Goal: Information Seeking & Learning: Learn about a topic

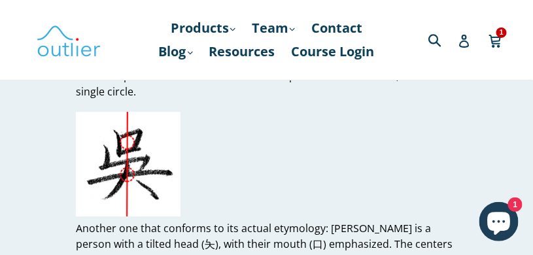
scroll to position [4646, 0]
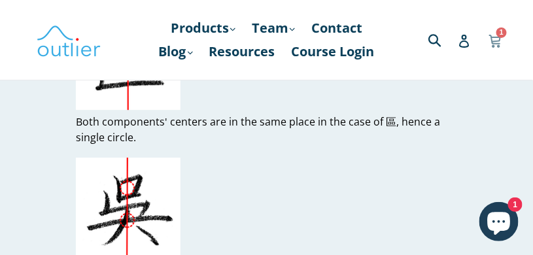
click at [493, 48] on icon at bounding box center [493, 46] width 3 height 3
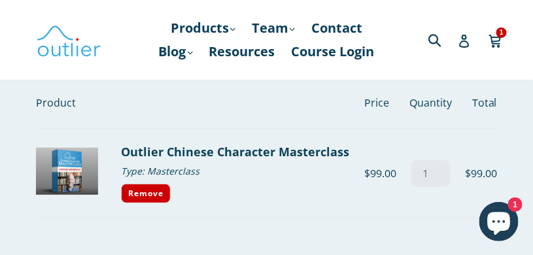
scroll to position [75, 0]
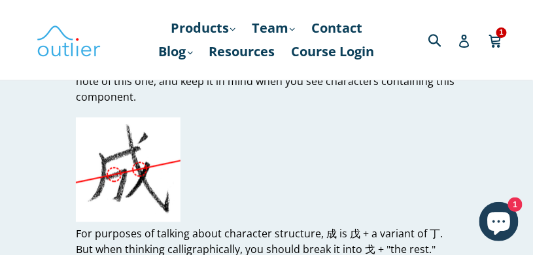
scroll to position [4310, 0]
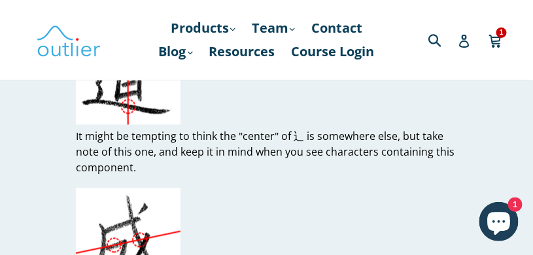
click at [502, 218] on icon "Chat window" at bounding box center [499, 223] width 23 height 23
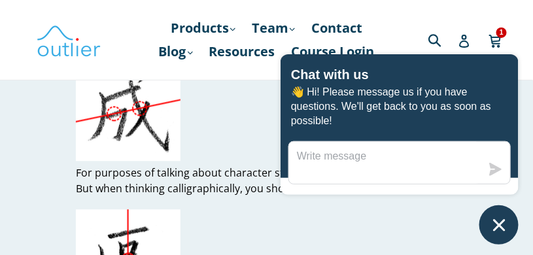
scroll to position [4459, 0]
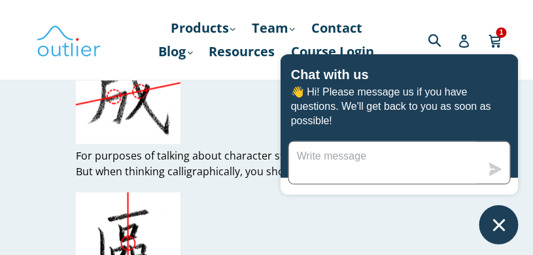
click at [307, 158] on textarea "Message us" at bounding box center [385, 163] width 192 height 42
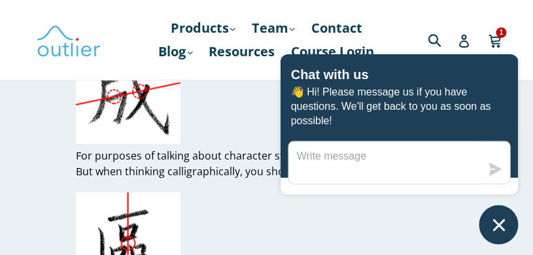
click at [459, 9] on div "Submit Search Log in Cart Cart 1 item expand/collapse" at bounding box center [439, 40] width 115 height 80
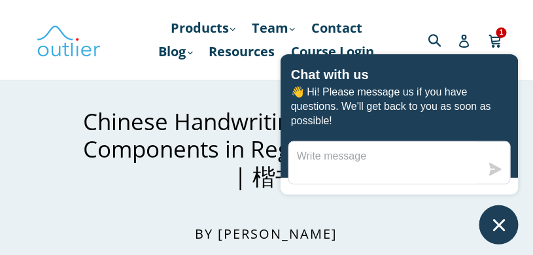
click at [496, 225] on icon "Chat window" at bounding box center [499, 225] width 20 height 20
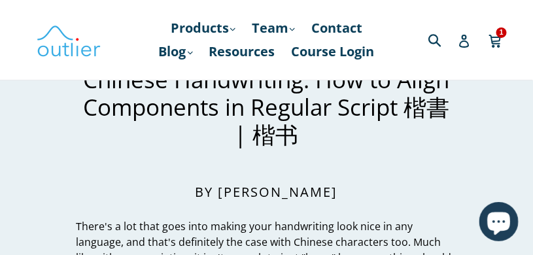
scroll to position [37, 0]
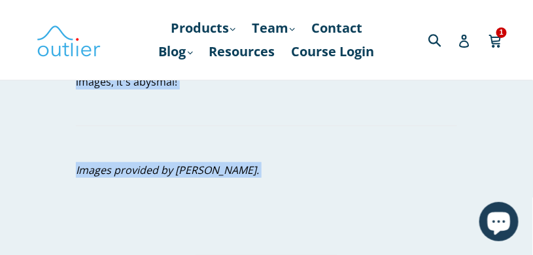
scroll to position [5005, 0]
drag, startPoint x: 86, startPoint y: 118, endPoint x: 201, endPoint y: 175, distance: 128.6
copy div "Loremip Dolorsitame: Con ad Elits Doeiusmodt in Utlabor Etdolo ma | al En Admi …"
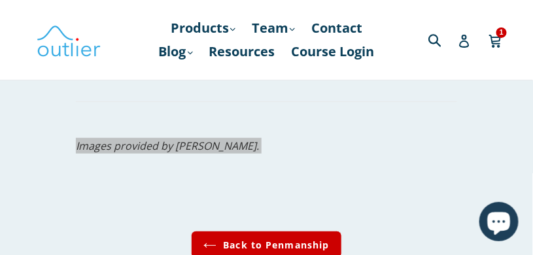
scroll to position [5042, 0]
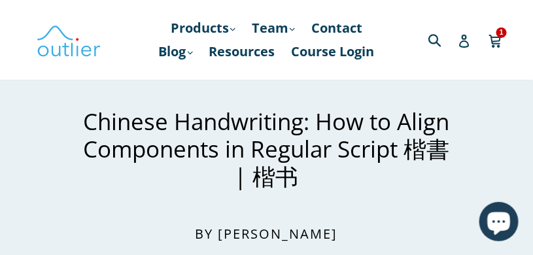
scroll to position [124, 0]
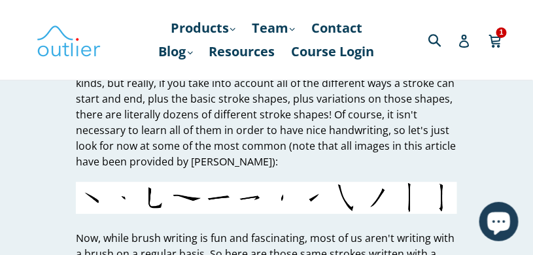
scroll to position [684, 0]
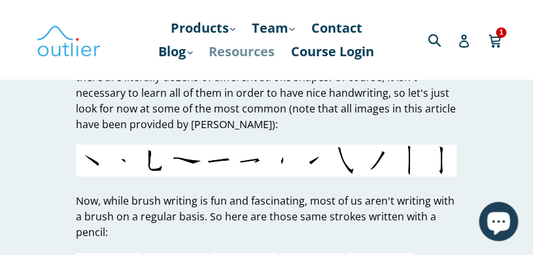
click at [278, 52] on link "Resources" at bounding box center [242, 52] width 79 height 24
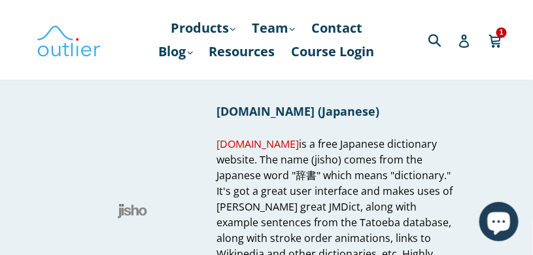
scroll to position [1979, 0]
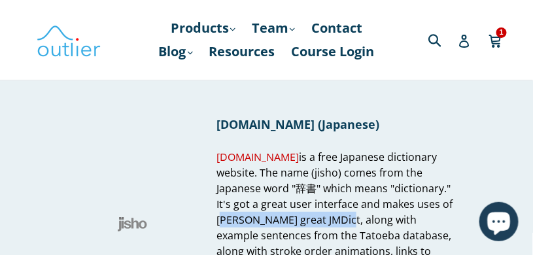
drag, startPoint x: 379, startPoint y: 159, endPoint x: 274, endPoint y: 172, distance: 106.0
click at [274, 172] on span "Jisho.org is a free Japanese dictionary website. The name (jisho) comes from th…" at bounding box center [334, 220] width 236 height 141
copy span "Jim Breen's great JMDict"
click at [199, 51] on link "Blog .cls-1{fill:#231f20} expand" at bounding box center [175, 52] width 47 height 24
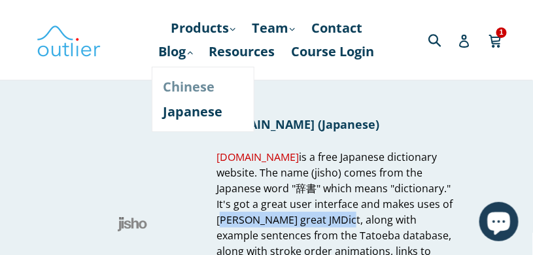
click at [240, 85] on link "Chinese" at bounding box center [202, 87] width 79 height 25
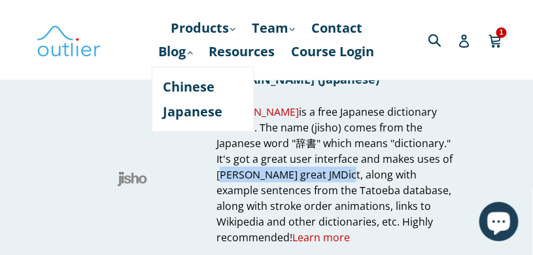
scroll to position [1942, 0]
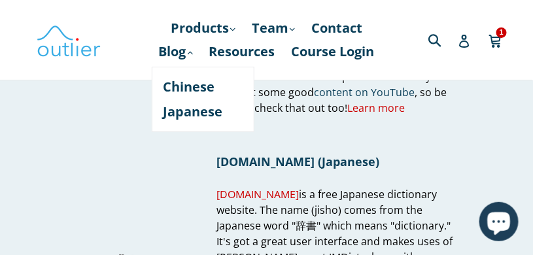
click at [128, 136] on div at bounding box center [132, 222] width 113 height 212
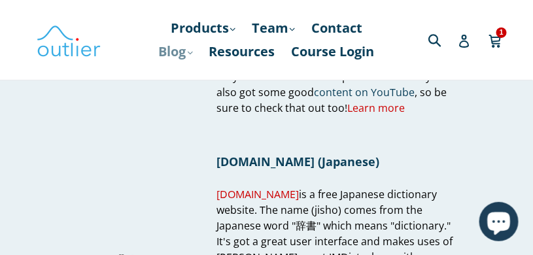
click at [199, 52] on link "Blog .cls-1{fill:#231f20} expand" at bounding box center [175, 52] width 47 height 24
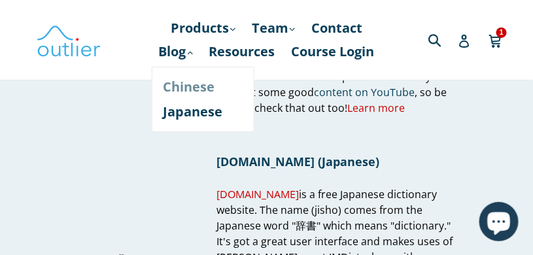
click at [210, 86] on link "Chinese" at bounding box center [202, 87] width 79 height 25
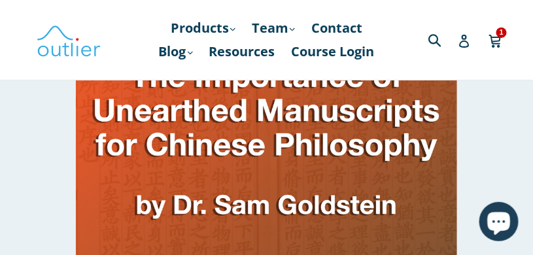
scroll to position [3062, 0]
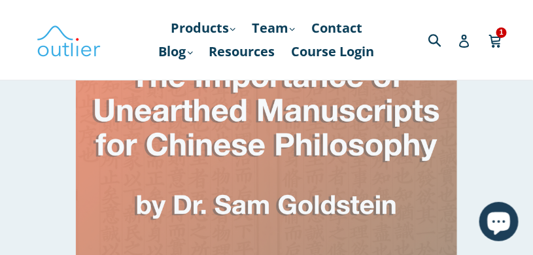
click at [227, 145] on img at bounding box center [266, 154] width 380 height 214
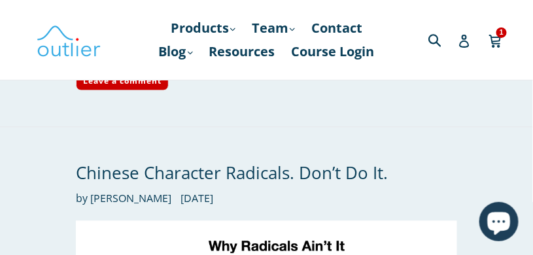
scroll to position [3307, 0]
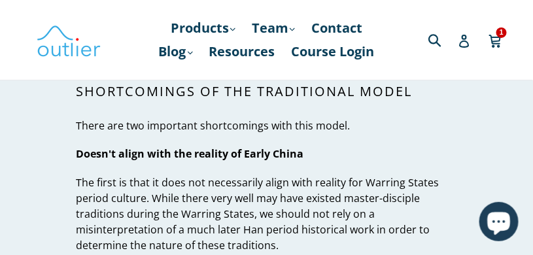
scroll to position [1867, 0]
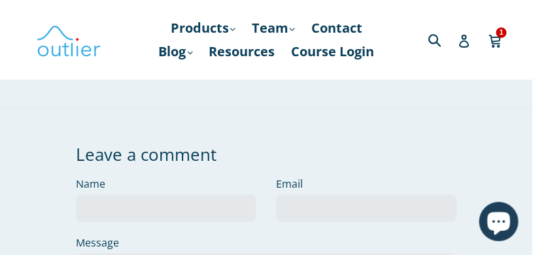
scroll to position [5154, 0]
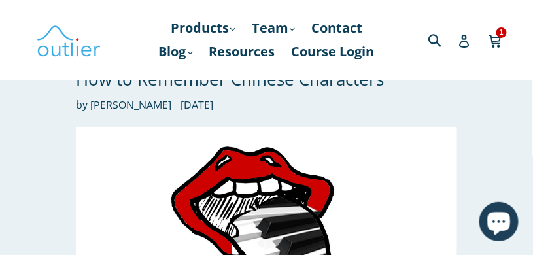
scroll to position [3809, 0]
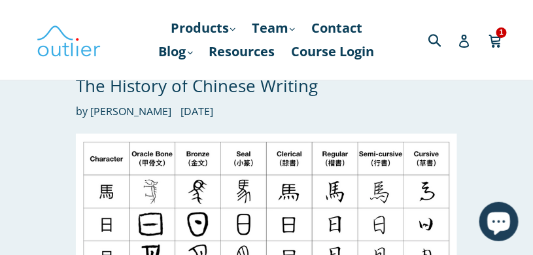
scroll to position [4369, 0]
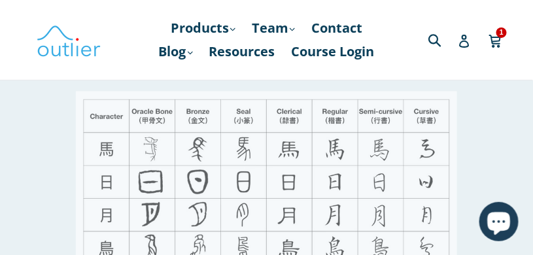
click at [173, 143] on img at bounding box center [266, 199] width 380 height 214
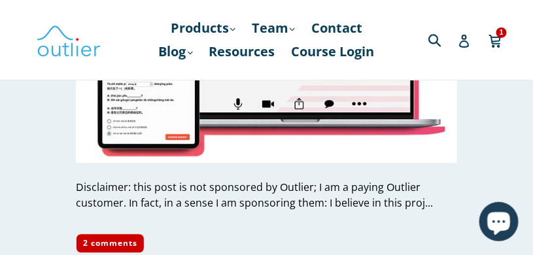
scroll to position [5374, 0]
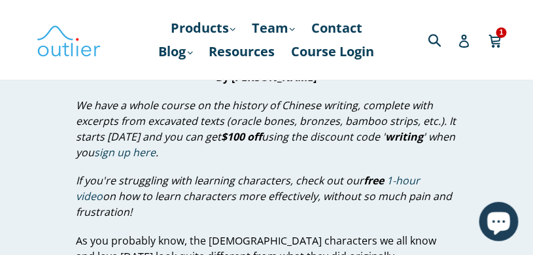
scroll to position [149, 0]
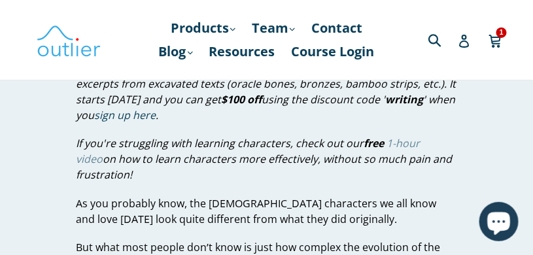
click at [397, 142] on link "1-hour video" at bounding box center [248, 151] width 344 height 31
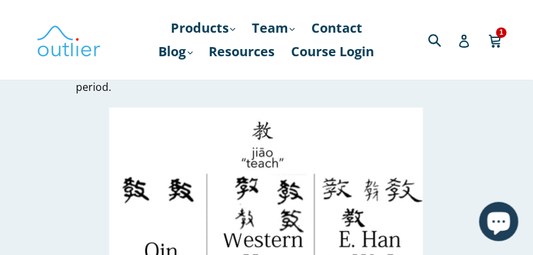
scroll to position [14267, 0]
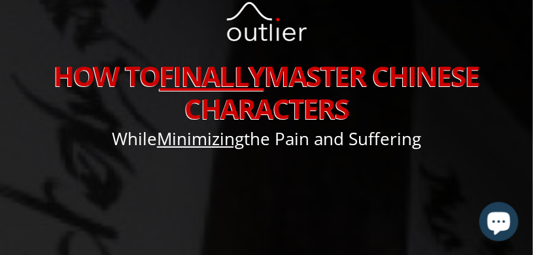
scroll to position [13, 0]
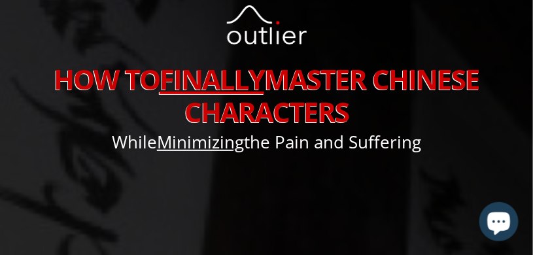
click at [253, 97] on h1 "HOW TO FINALLY MASTER CHINESE CHARACTERS" at bounding box center [266, 96] width 533 height 66
click at [250, 77] on u "FINALLY" at bounding box center [211, 78] width 105 height 37
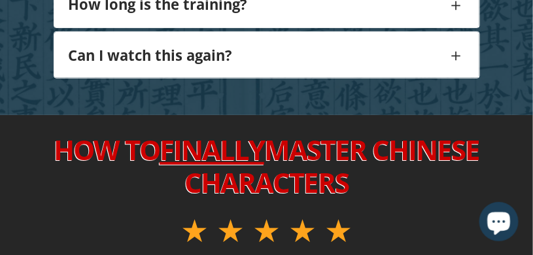
scroll to position [2067, 0]
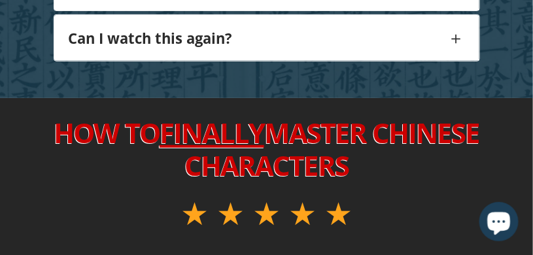
click at [173, 114] on u "FINALLY" at bounding box center [211, 132] width 105 height 37
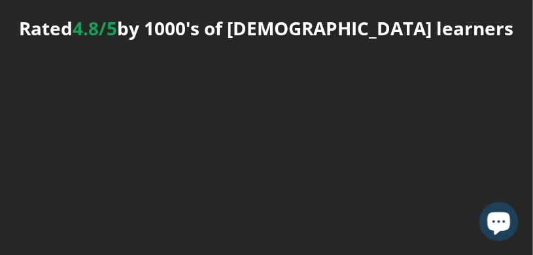
scroll to position [2256, 0]
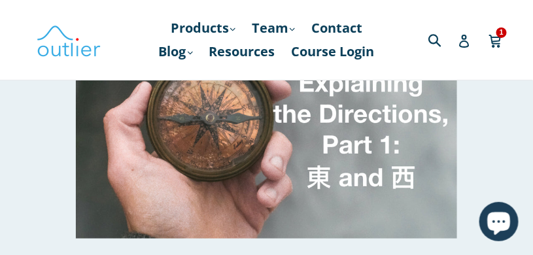
scroll to position [186, 0]
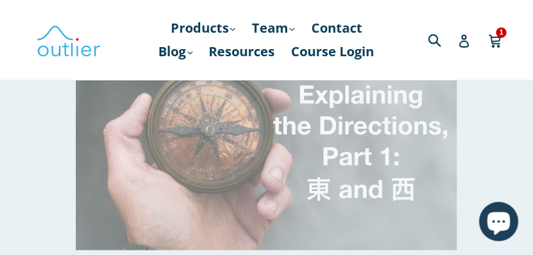
click at [213, 163] on img at bounding box center [266, 143] width 380 height 214
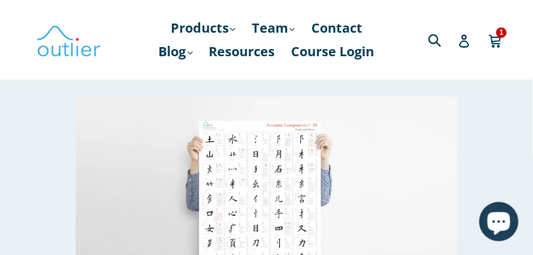
scroll to position [560, 0]
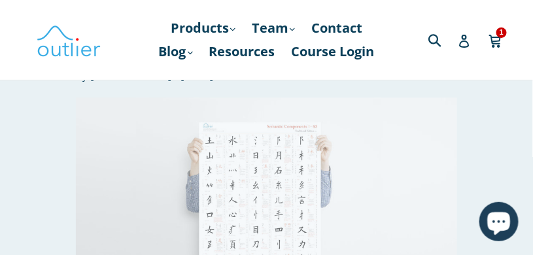
click at [268, 174] on img at bounding box center [266, 204] width 380 height 214
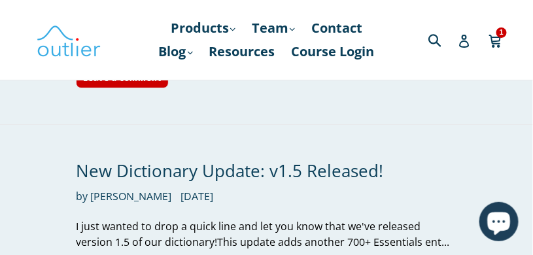
scroll to position [856, 0]
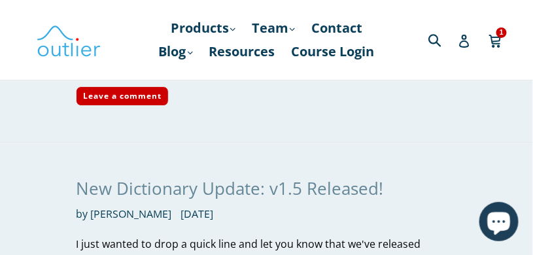
click at [171, 176] on link "New Dictionary Update: v1.5 Released!" at bounding box center [229, 188] width 307 height 24
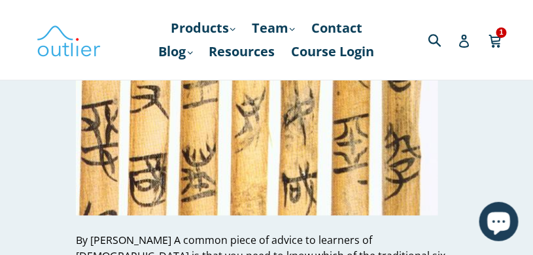
scroll to position [1374, 0]
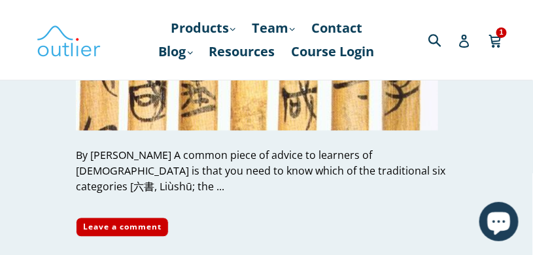
click at [82, 180] on div "Liùshū and Categorical Thinking by John Renfroe December 21, 2018 By John Renfr…" at bounding box center [266, 33] width 380 height 408
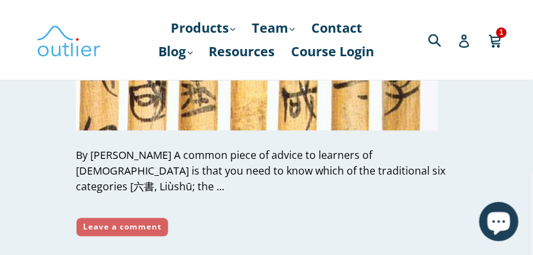
click at [90, 218] on link "Leave a comment" at bounding box center [122, 228] width 92 height 20
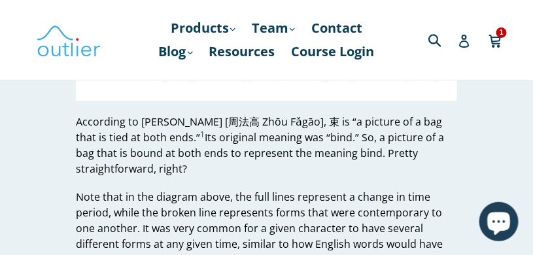
scroll to position [822, 0]
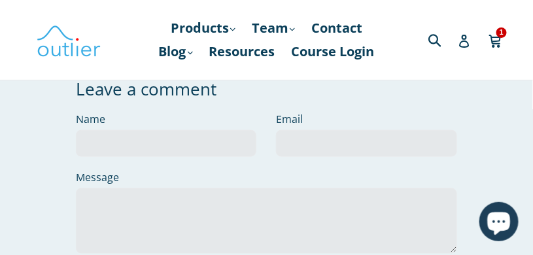
scroll to position [373, 0]
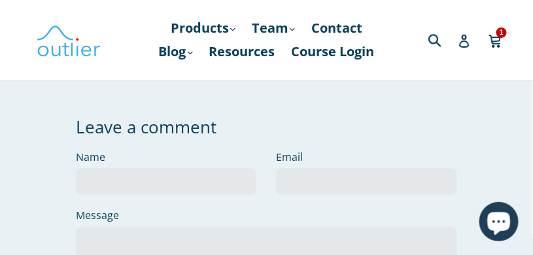
scroll to position [485, 0]
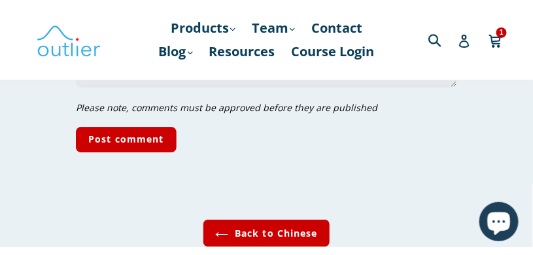
scroll to position [3686, 0]
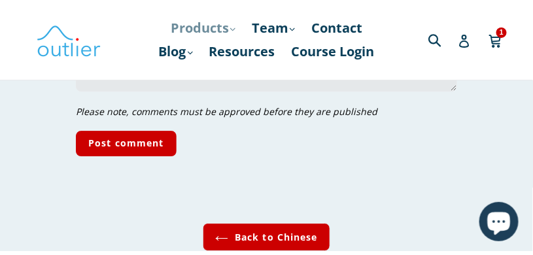
click at [201, 33] on link "Products .cls-1{fill:#231f20} expand" at bounding box center [203, 28] width 78 height 24
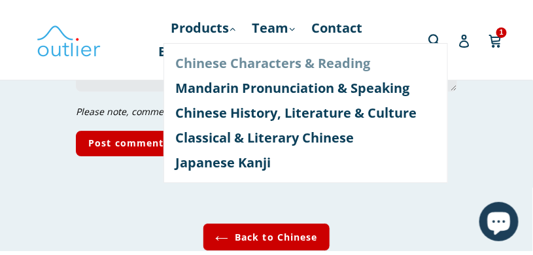
click at [212, 62] on link "Chinese Characters & Reading" at bounding box center [305, 63] width 261 height 25
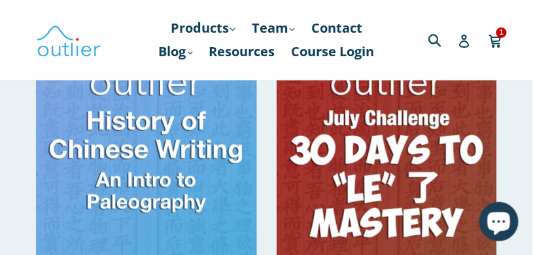
scroll to position [2166, 0]
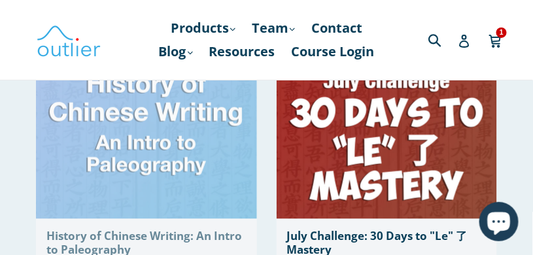
click at [131, 153] on img at bounding box center [146, 105] width 221 height 225
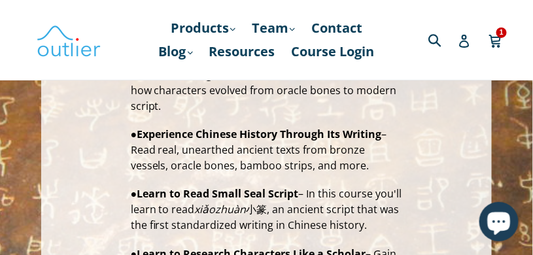
scroll to position [261, 0]
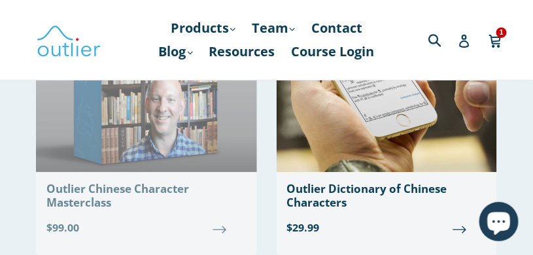
scroll to position [586, 0]
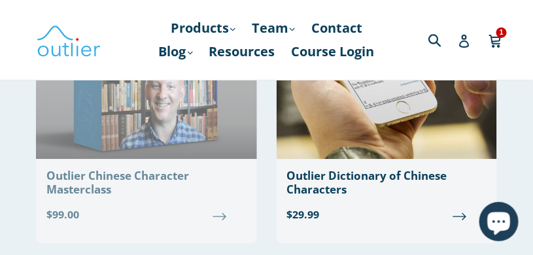
click at [90, 190] on div "Outlier Chinese Character Masterclass" at bounding box center [146, 182] width 200 height 27
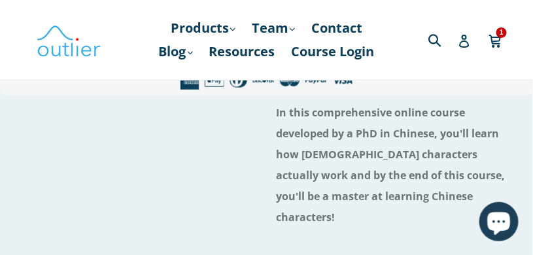
scroll to position [186, 0]
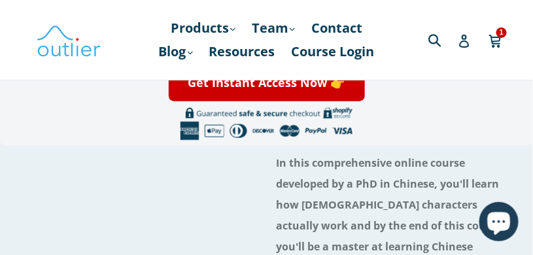
click at [320, 192] on h4 "In this comprehensive online course developed by a PhD in Chinese, you'll learn…" at bounding box center [397, 214] width 242 height 125
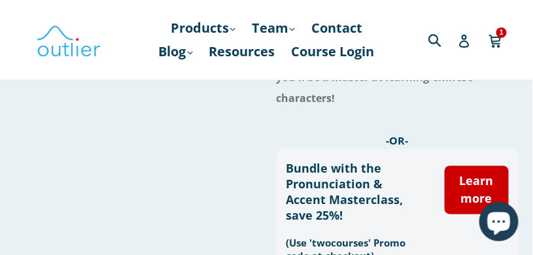
scroll to position [373, 0]
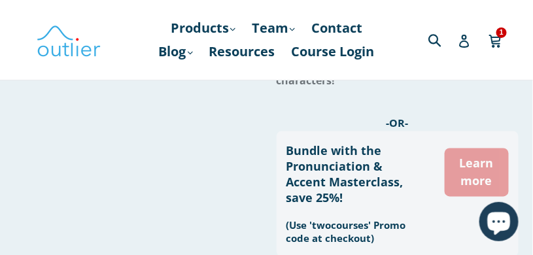
click at [493, 164] on link "Learn more" at bounding box center [476, 172] width 65 height 48
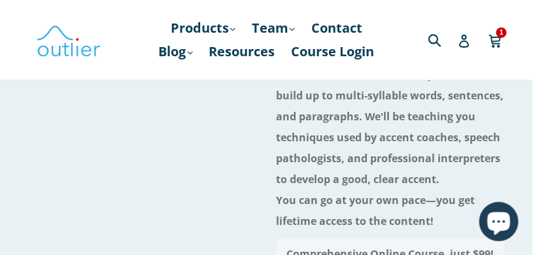
scroll to position [37, 0]
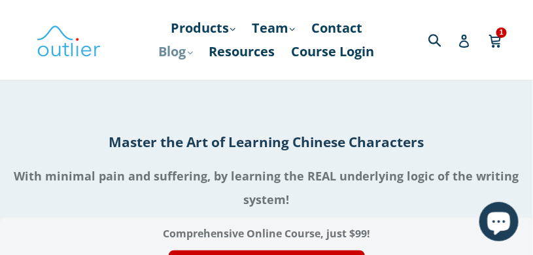
click at [199, 53] on link "Blog .cls-1{fill:#231f20} expand" at bounding box center [175, 52] width 47 height 24
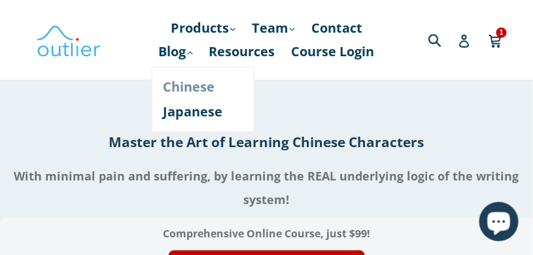
click at [231, 86] on link "Chinese" at bounding box center [202, 87] width 79 height 25
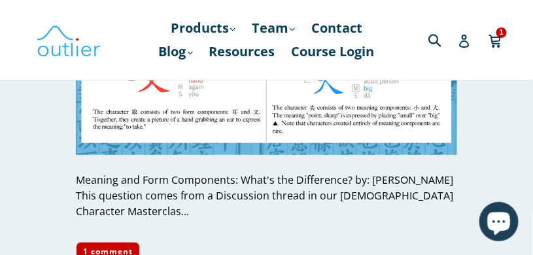
scroll to position [5005, 0]
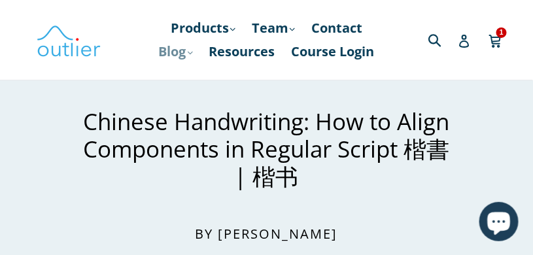
click at [199, 54] on link "Blog .cls-1{fill:#231f20} expand" at bounding box center [175, 52] width 47 height 24
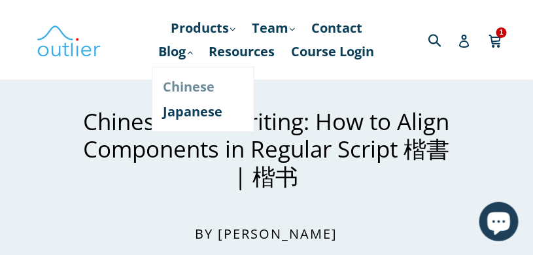
click at [218, 86] on link "Chinese" at bounding box center [202, 87] width 79 height 25
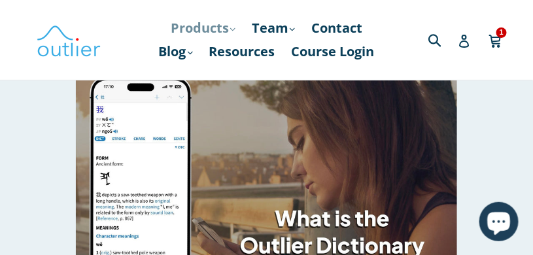
scroll to position [149, 0]
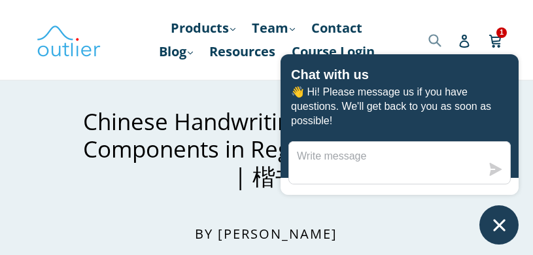
scroll to position [4459, 0]
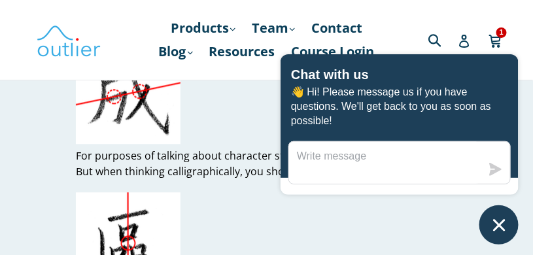
click at [495, 224] on icon "Chat window" at bounding box center [499, 225] width 20 height 20
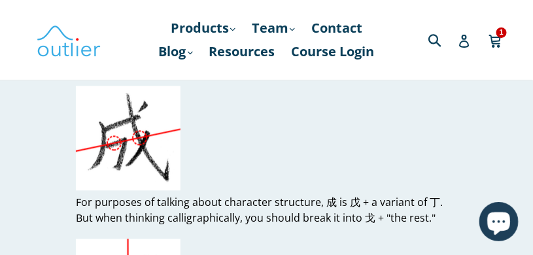
scroll to position [4422, 0]
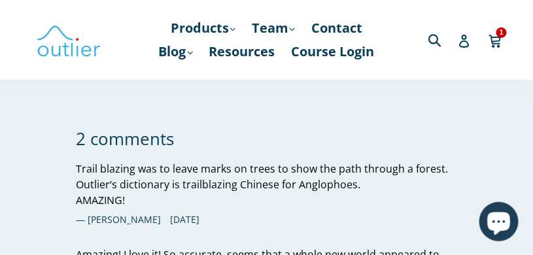
scroll to position [4145, 0]
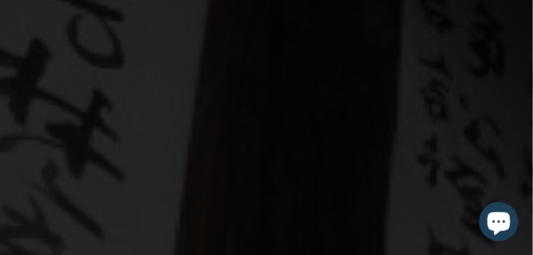
scroll to position [112, 0]
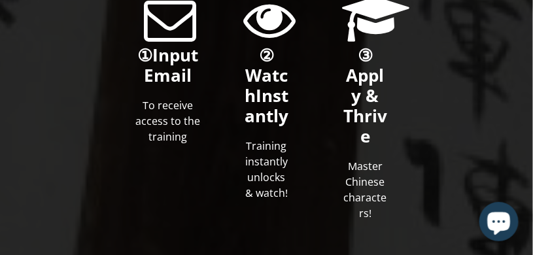
scroll to position [971, 0]
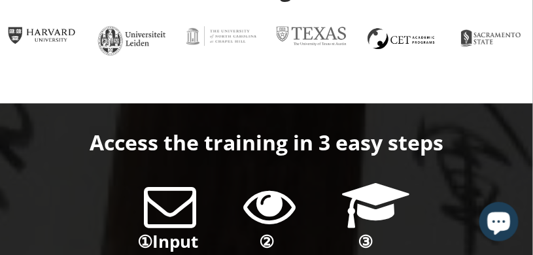
scroll to position [784, 0]
